Goal: Find specific page/section: Find specific page/section

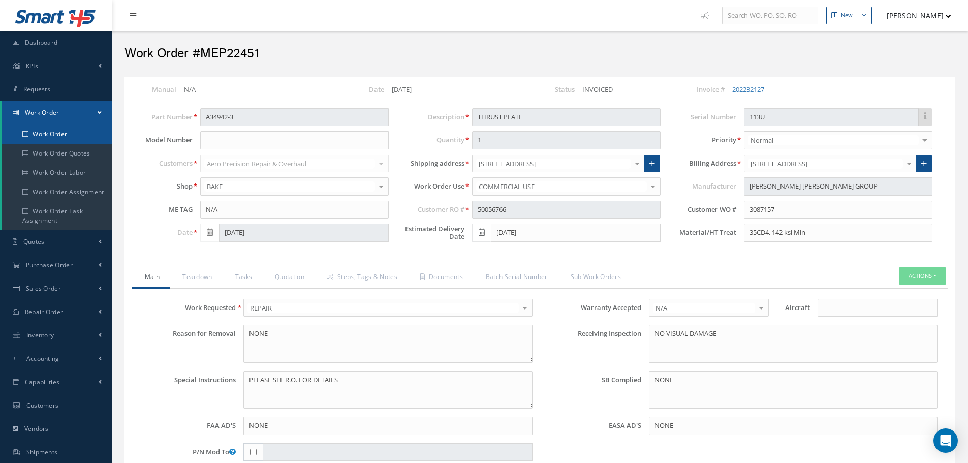
click at [85, 137] on link "Work Order" at bounding box center [57, 133] width 110 height 19
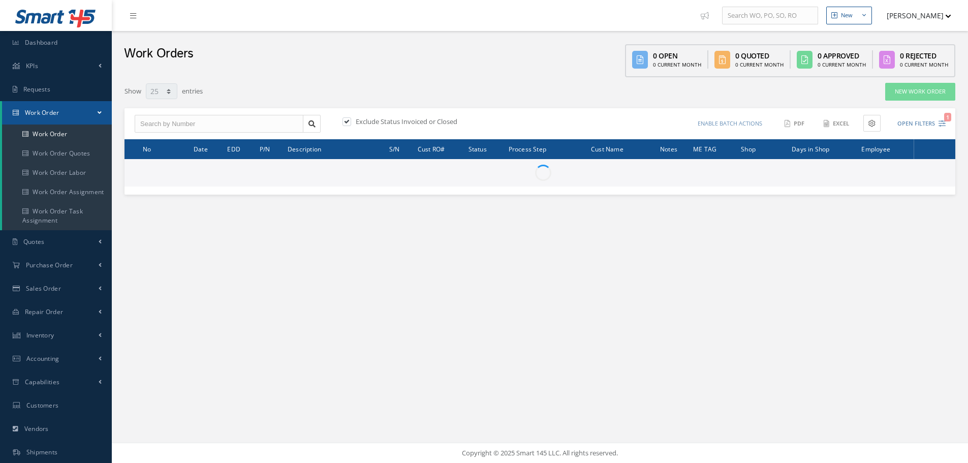
select select "25"
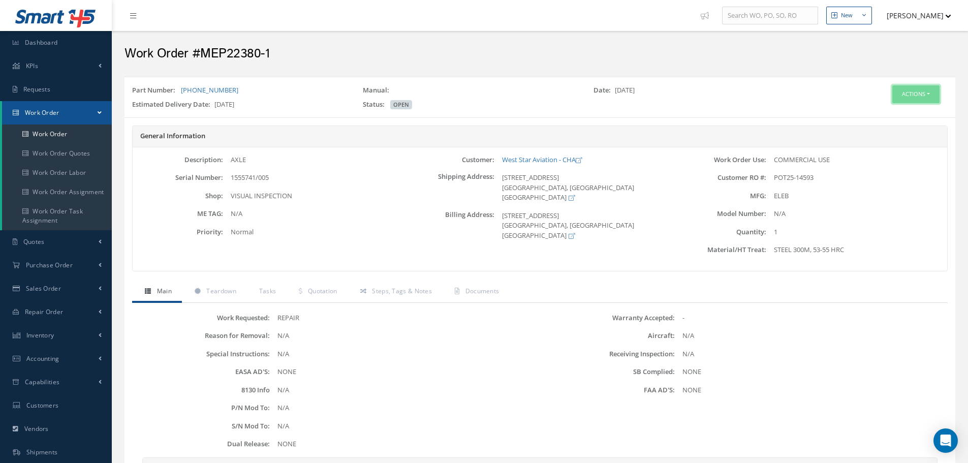
click at [930, 91] on button "Actions" at bounding box center [915, 94] width 47 height 18
click at [907, 259] on div "Work Order Use: COMMERCIAL USE Customer RO #: POT25-14593 MFG: ELEB" at bounding box center [811, 209] width 271 height 108
click at [903, 105] on div "Actions Edit Invoicing Close Send By Email Print-Outs Print 8130 8130 Individua…" at bounding box center [886, 99] width 139 height 28
click at [903, 97] on button "Actions" at bounding box center [915, 94] width 47 height 18
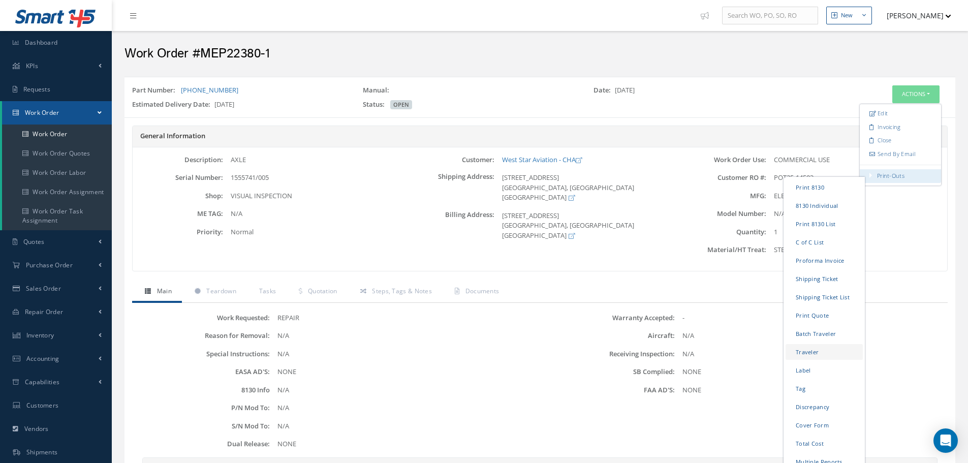
click at [804, 355] on link "Traveler" at bounding box center [823, 352] width 77 height 16
click at [827, 262] on div "Work Order Use: COMMERCIAL USE Customer RO #: POT25-14593 MFG: ELEB" at bounding box center [811, 209] width 271 height 108
